Goal: Information Seeking & Learning: Learn about a topic

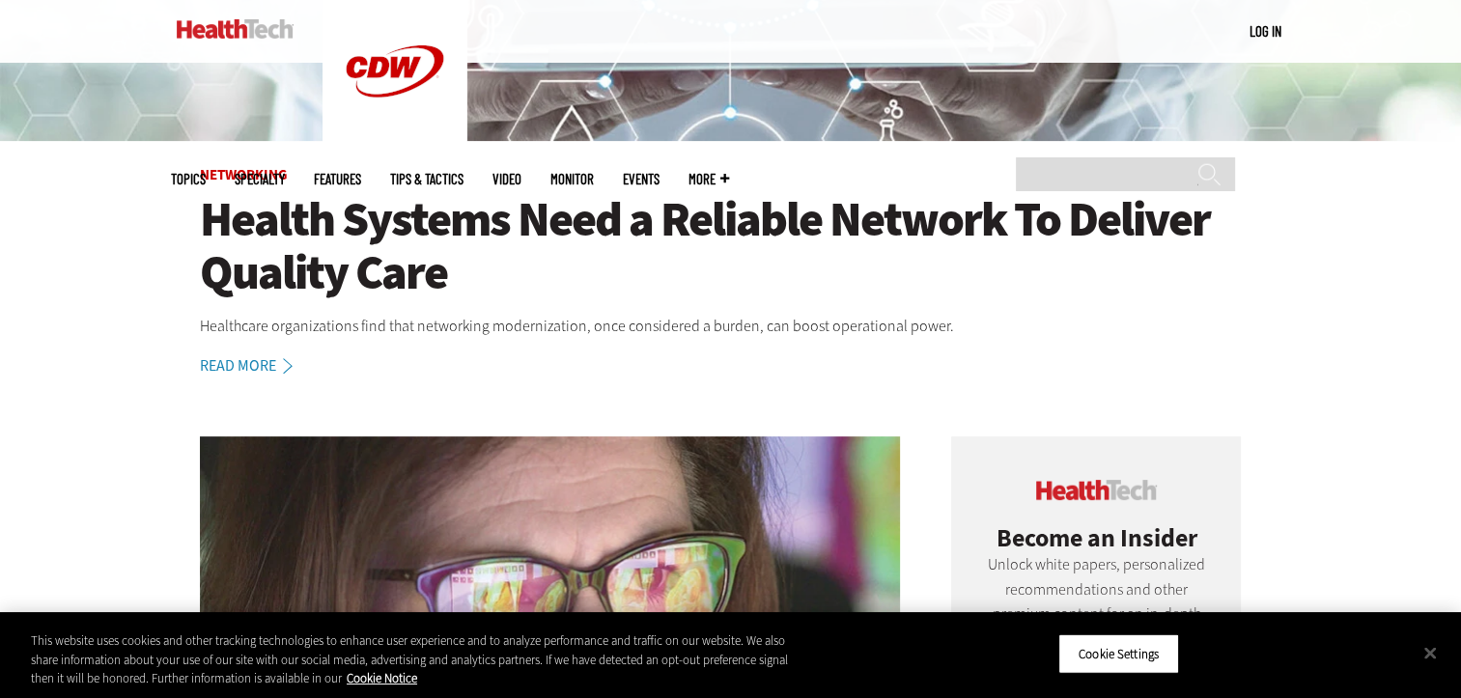
scroll to position [545, 0]
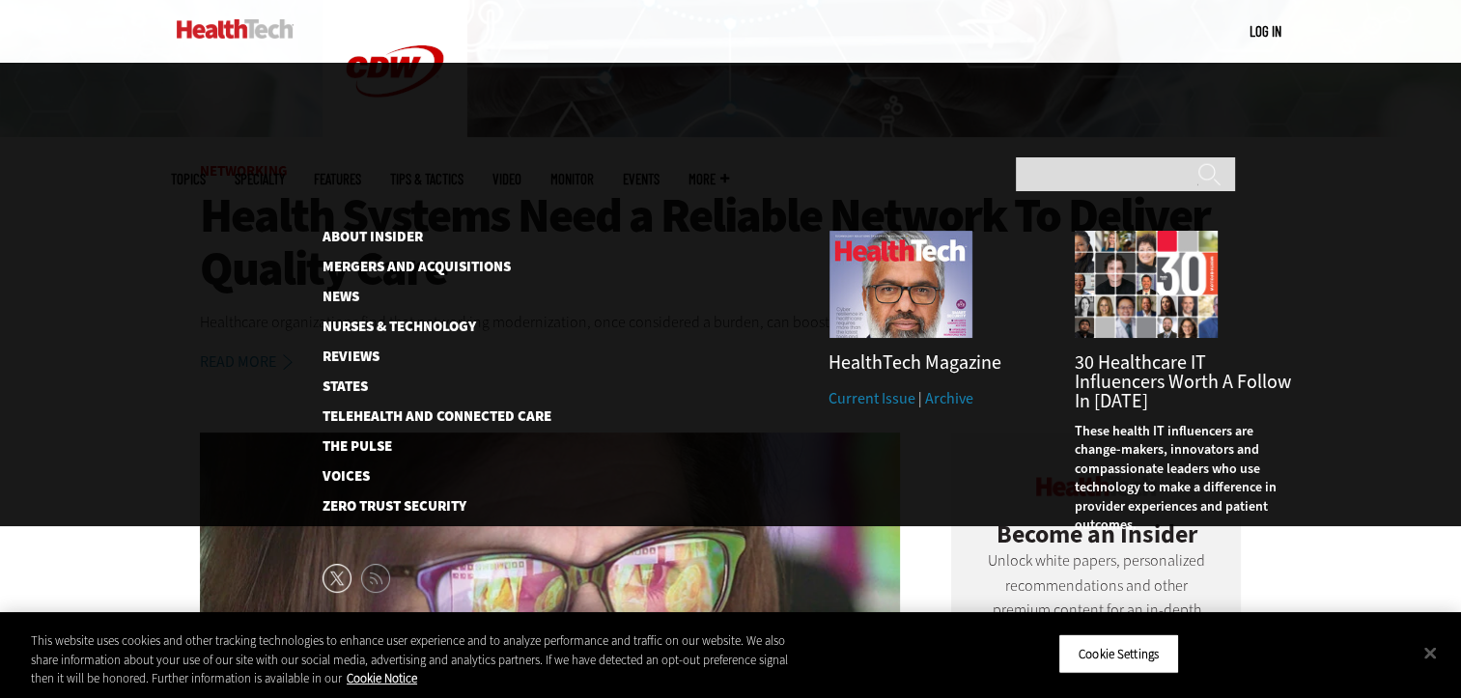
click at [729, 172] on span "More" at bounding box center [709, 179] width 41 height 14
click at [349, 230] on link "About Insider" at bounding box center [422, 237] width 198 height 14
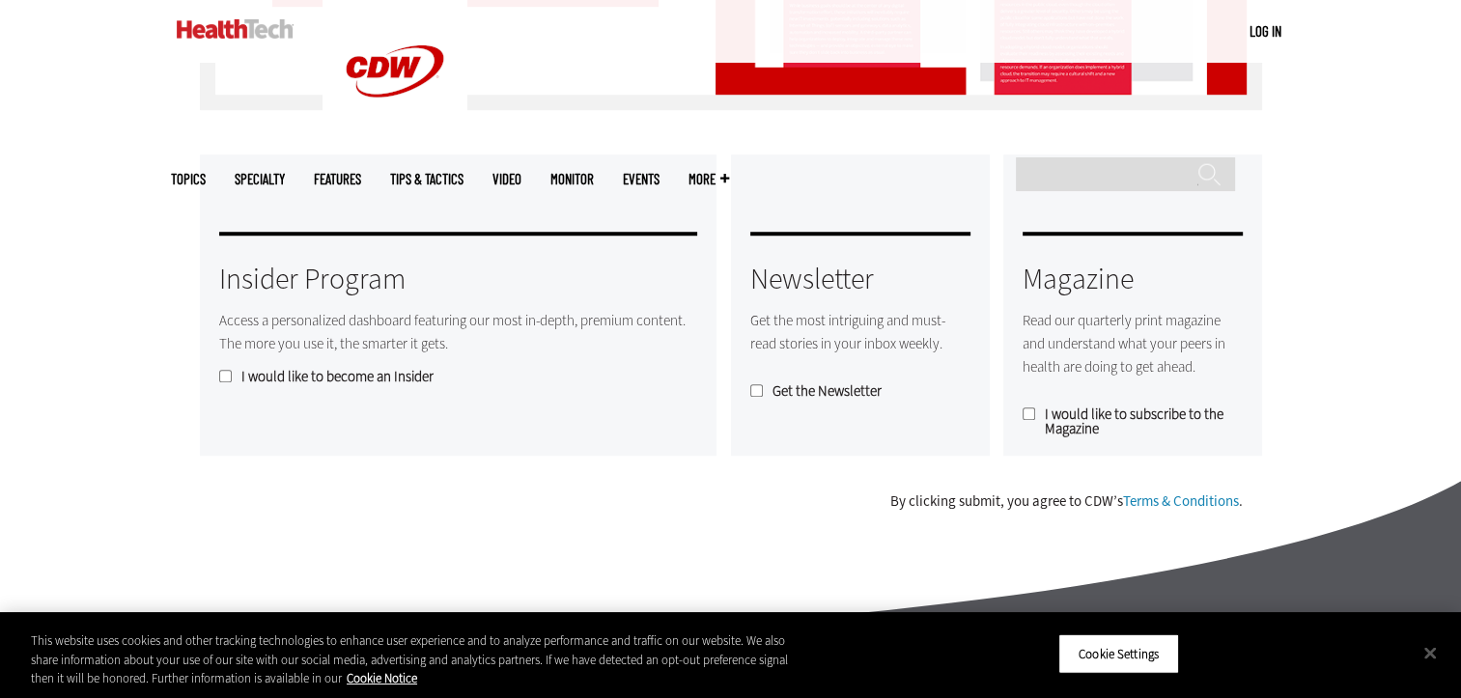
scroll to position [1634, 0]
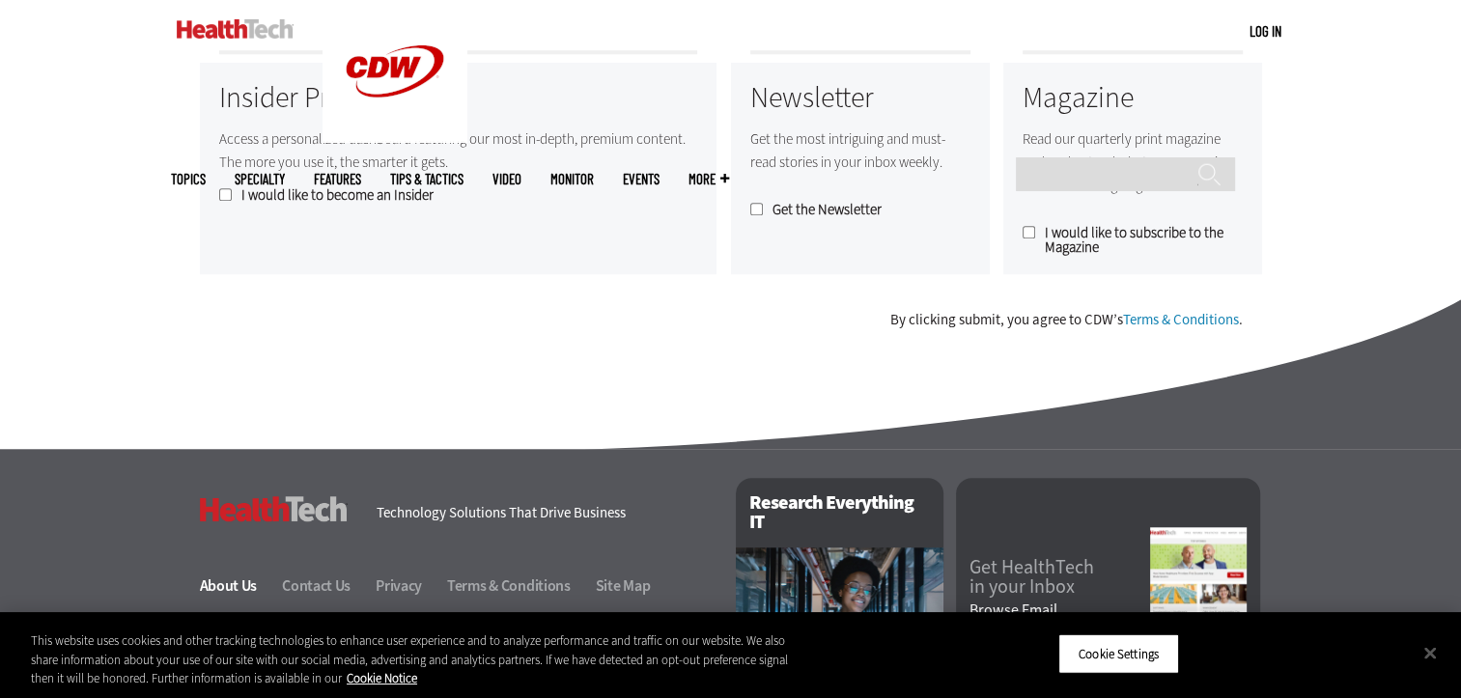
click at [218, 586] on link "About Us" at bounding box center [240, 586] width 80 height 20
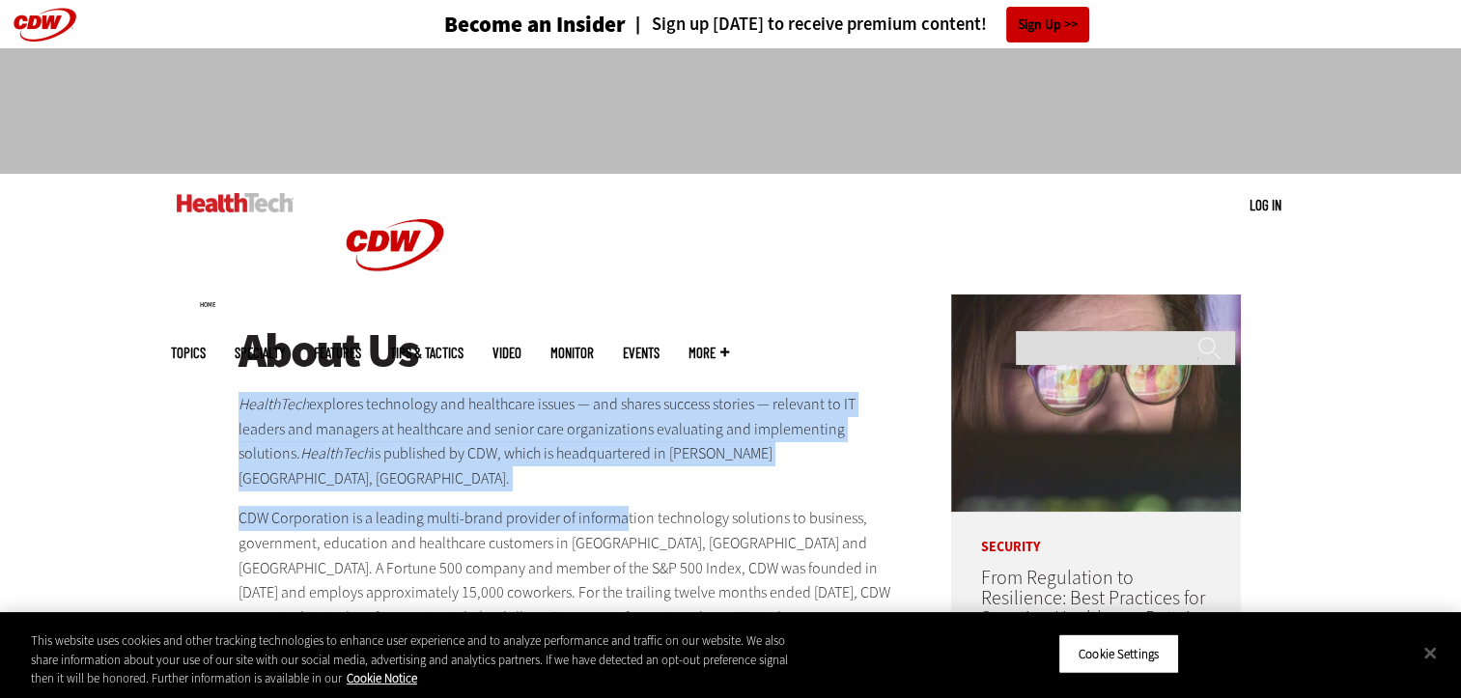
drag, startPoint x: 223, startPoint y: 396, endPoint x: 716, endPoint y: 450, distance: 495.5
copy div "HealthTech explores technology and healthcare issues — and shares success stori…"
